Goal: Transaction & Acquisition: Download file/media

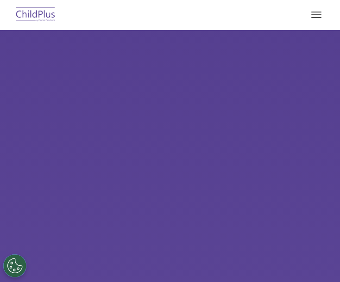
select select "MEDIUM"
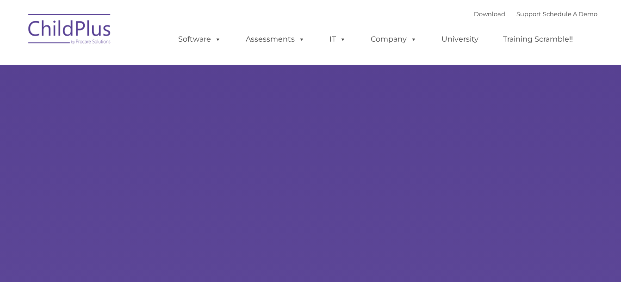
type input ""
select select "MEDIUM"
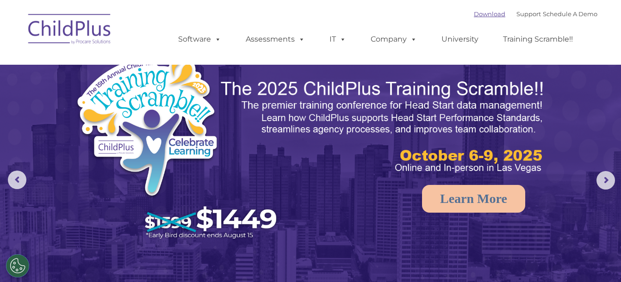
click at [478, 16] on link "Download" at bounding box center [489, 13] width 31 height 7
